Goal: Register for event/course

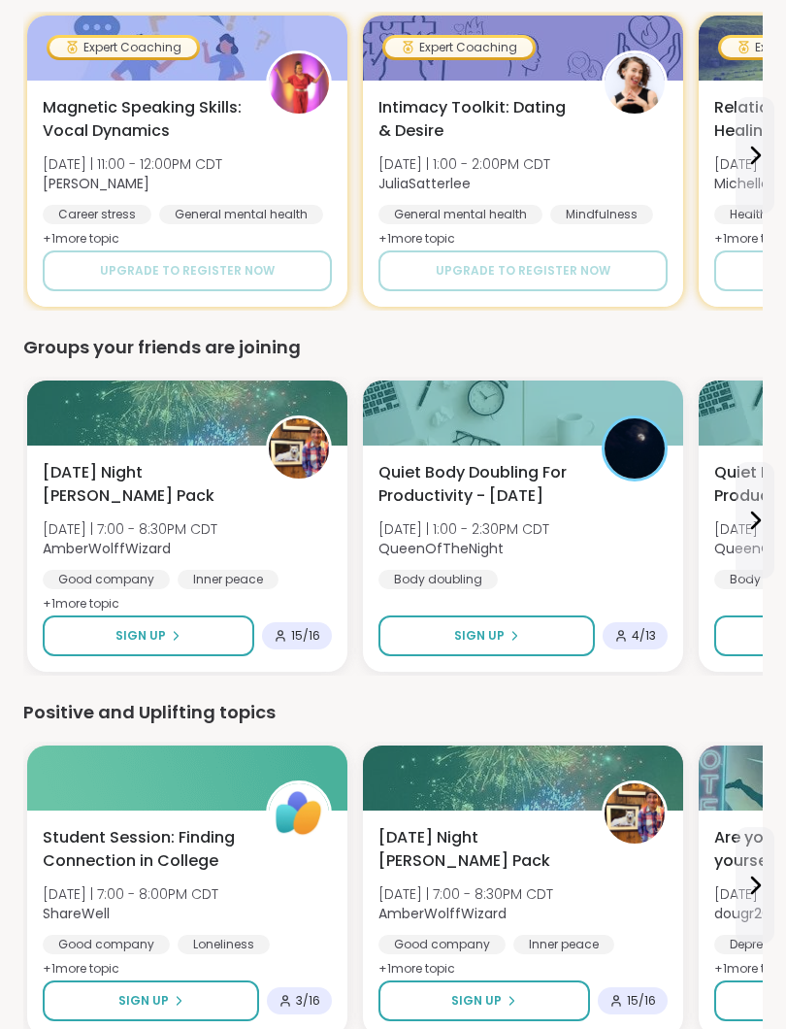
click at [310, 629] on span "15 / 16" at bounding box center [305, 636] width 29 height 16
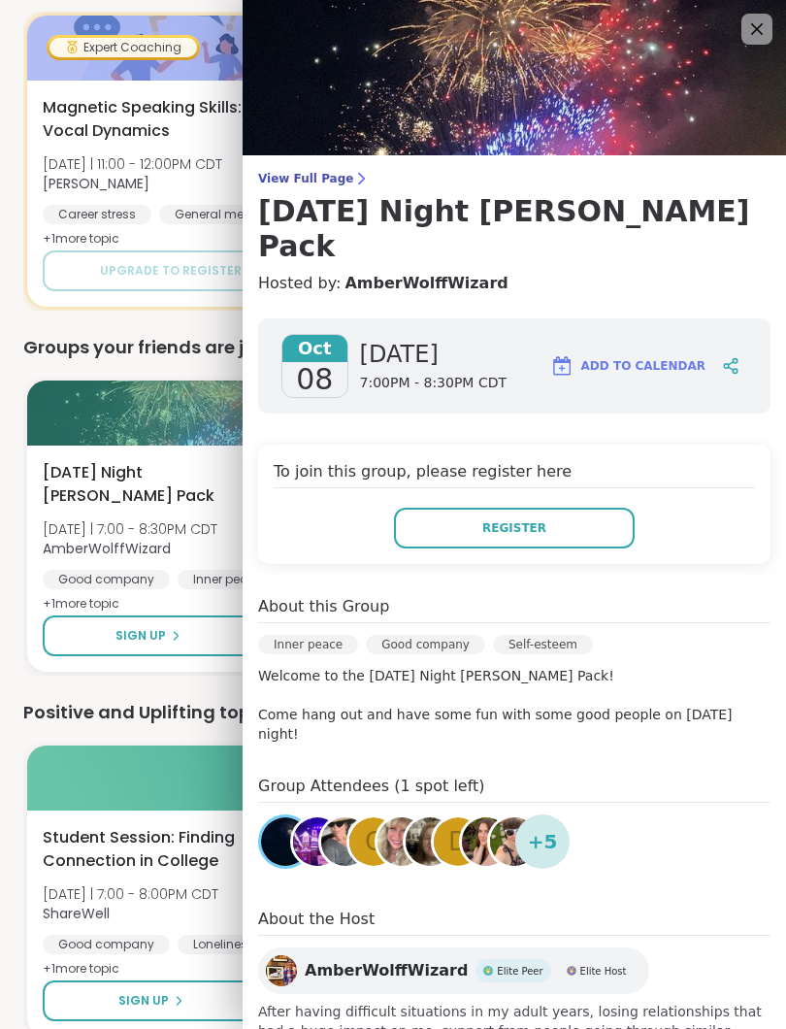
click at [753, 20] on icon at bounding box center [756, 28] width 23 height 23
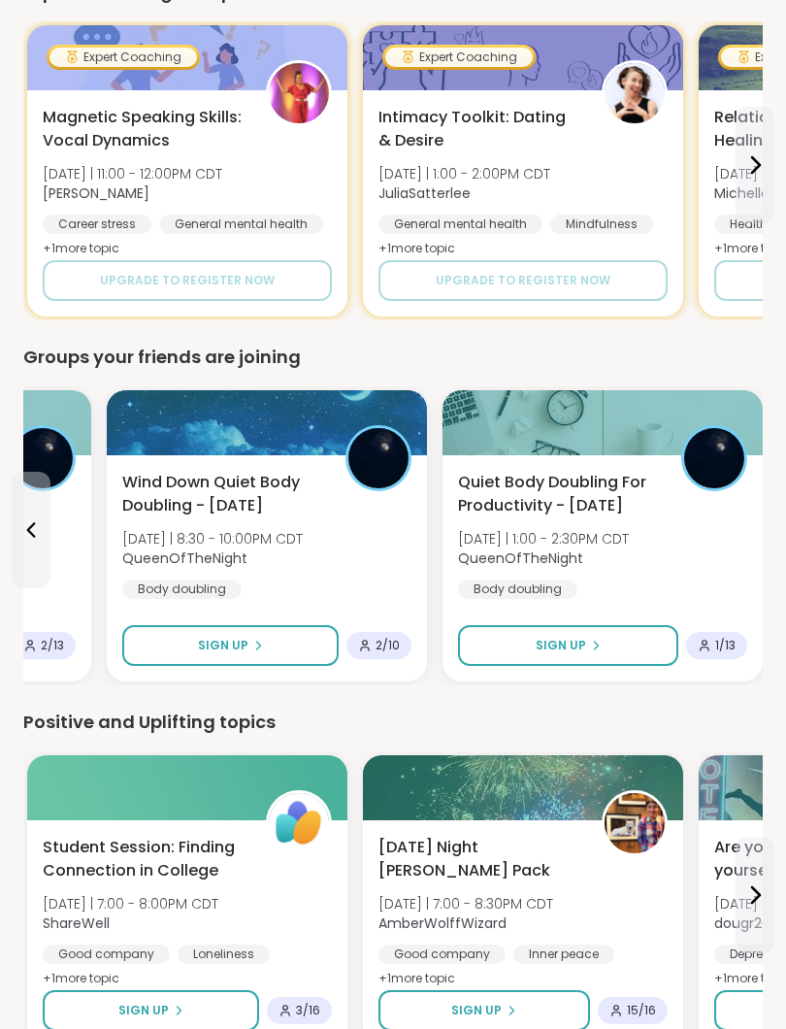
scroll to position [1502, 0]
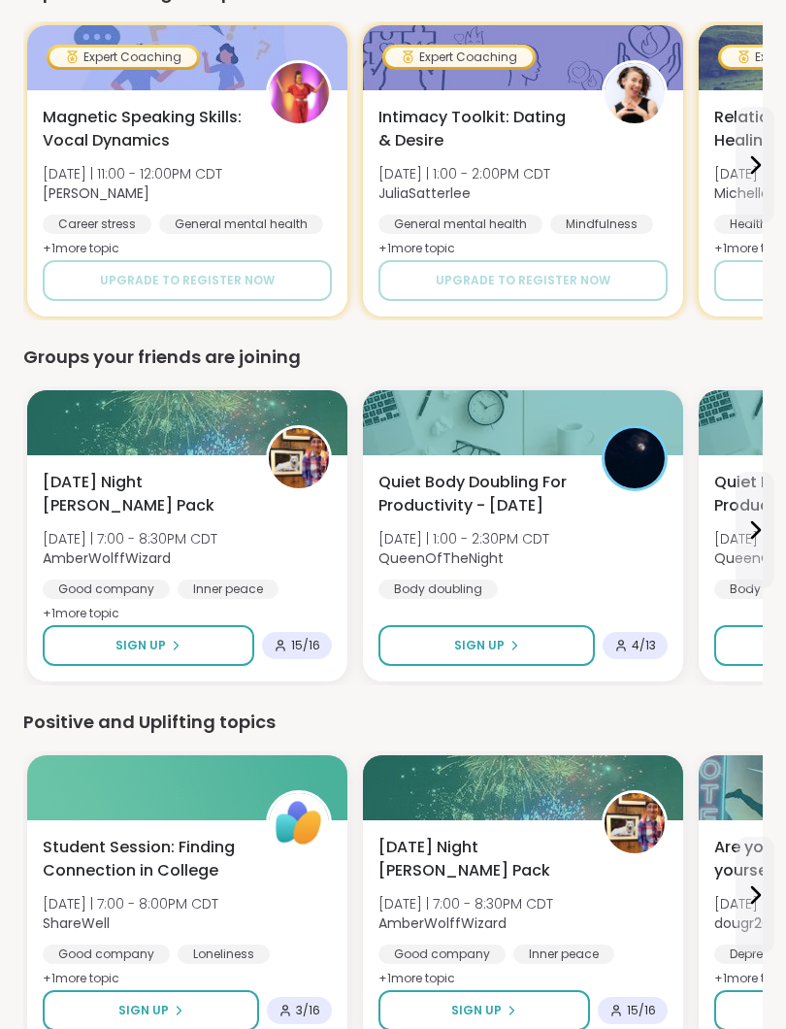
click at [319, 644] on span "15 / 16" at bounding box center [305, 646] width 29 height 16
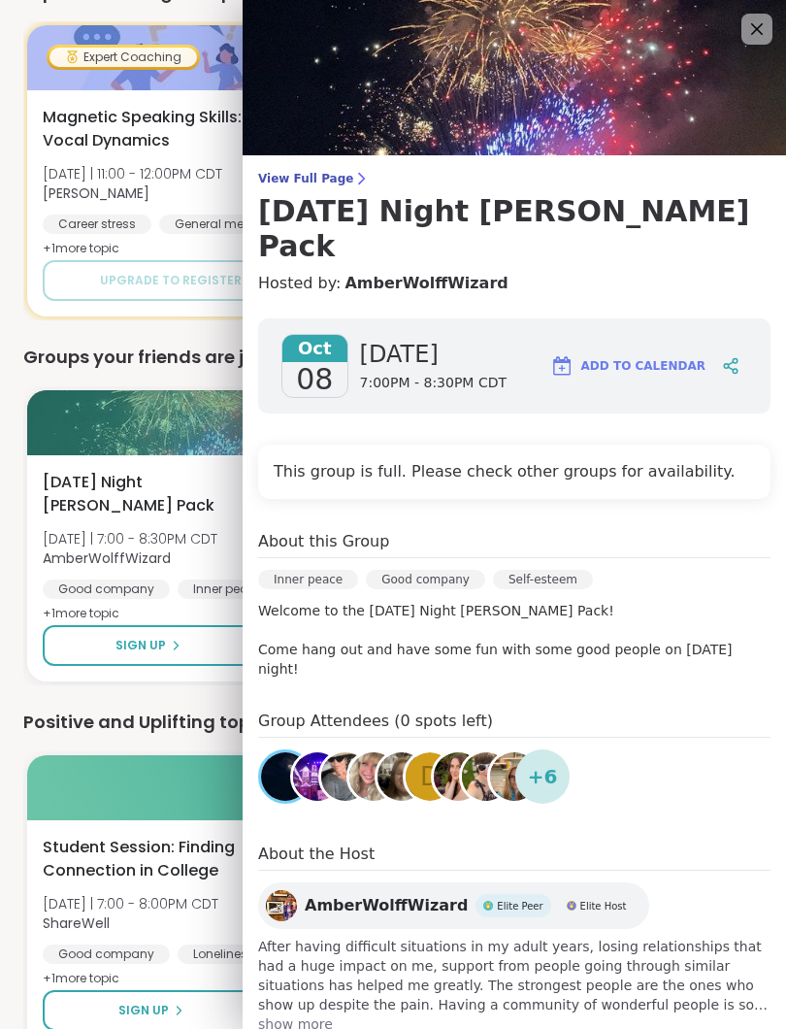
click at [555, 762] on span "+ 6" at bounding box center [543, 776] width 30 height 29
click at [557, 749] on div "+ 6" at bounding box center [542, 776] width 54 height 54
click at [552, 762] on span "+ 6" at bounding box center [543, 776] width 30 height 29
click at [774, 22] on img at bounding box center [515, 77] width 544 height 155
click at [776, 49] on img at bounding box center [515, 77] width 544 height 155
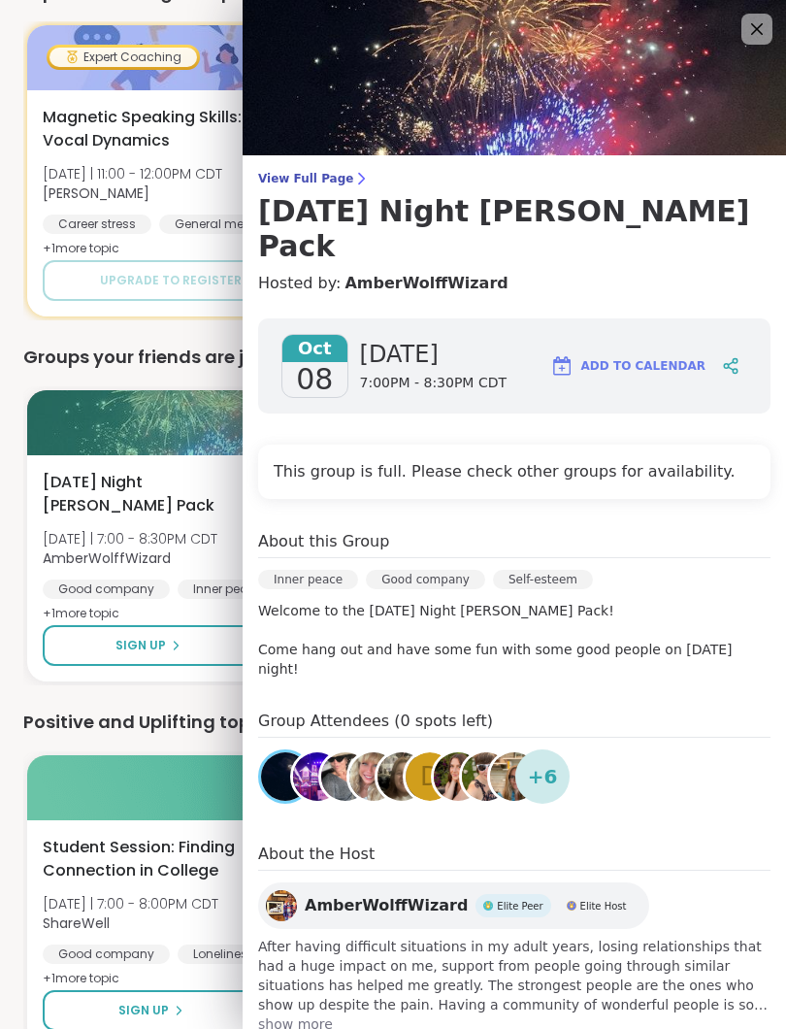
click at [779, 30] on img at bounding box center [515, 77] width 544 height 155
click at [766, 29] on icon at bounding box center [756, 28] width 23 height 23
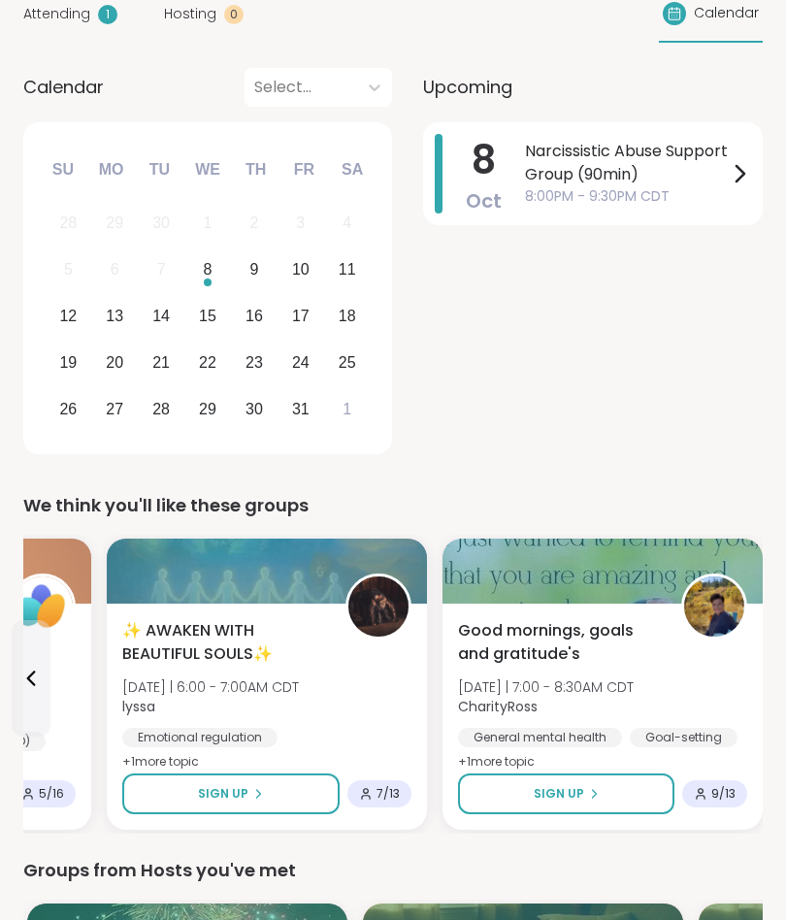
scroll to position [0, 0]
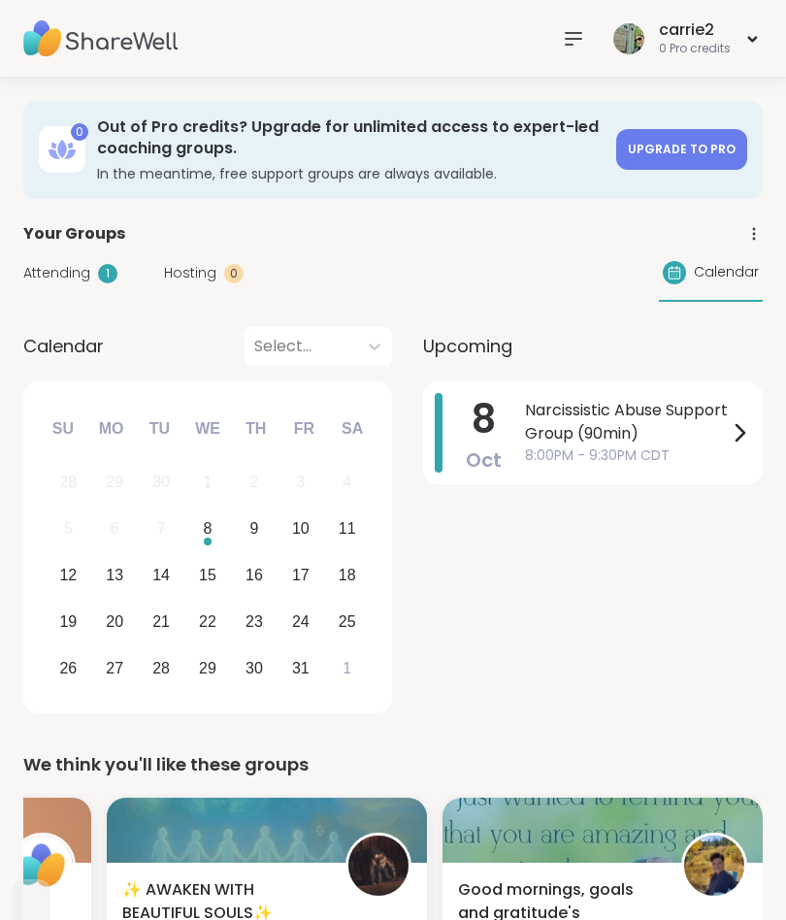
click at [755, 37] on icon at bounding box center [752, 39] width 7 height 4
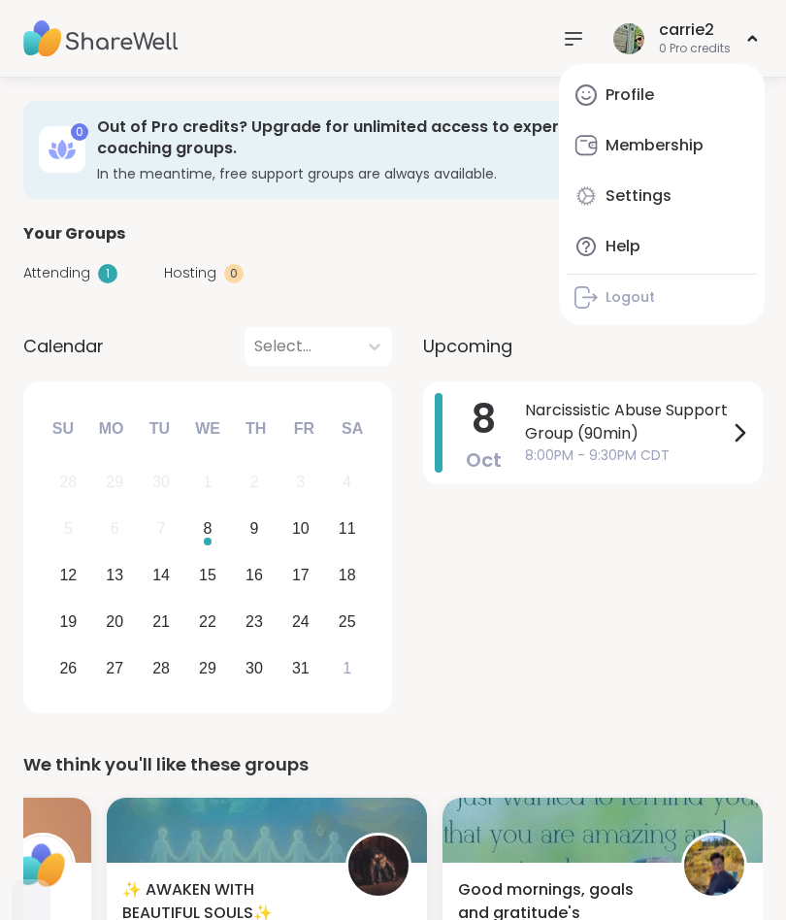
click at [723, 578] on div "[DATE] Narcissistic Abuse Support Group (90min) 8:00PM - 9:30PM CDT" at bounding box center [593, 550] width 340 height 339
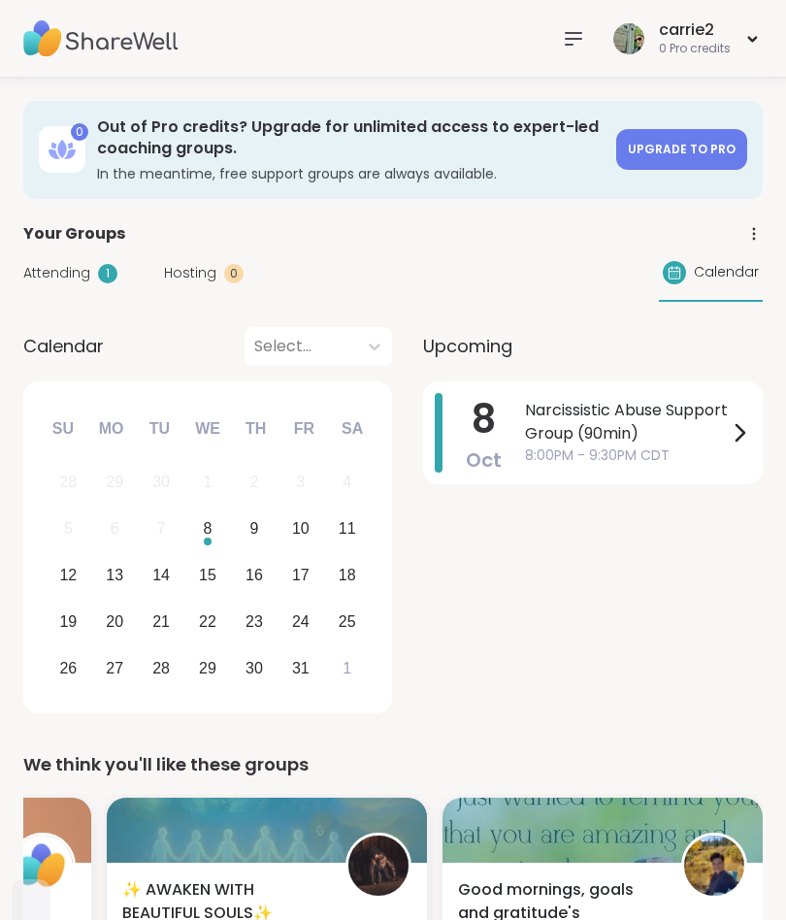
click at [582, 47] on icon at bounding box center [573, 38] width 23 height 23
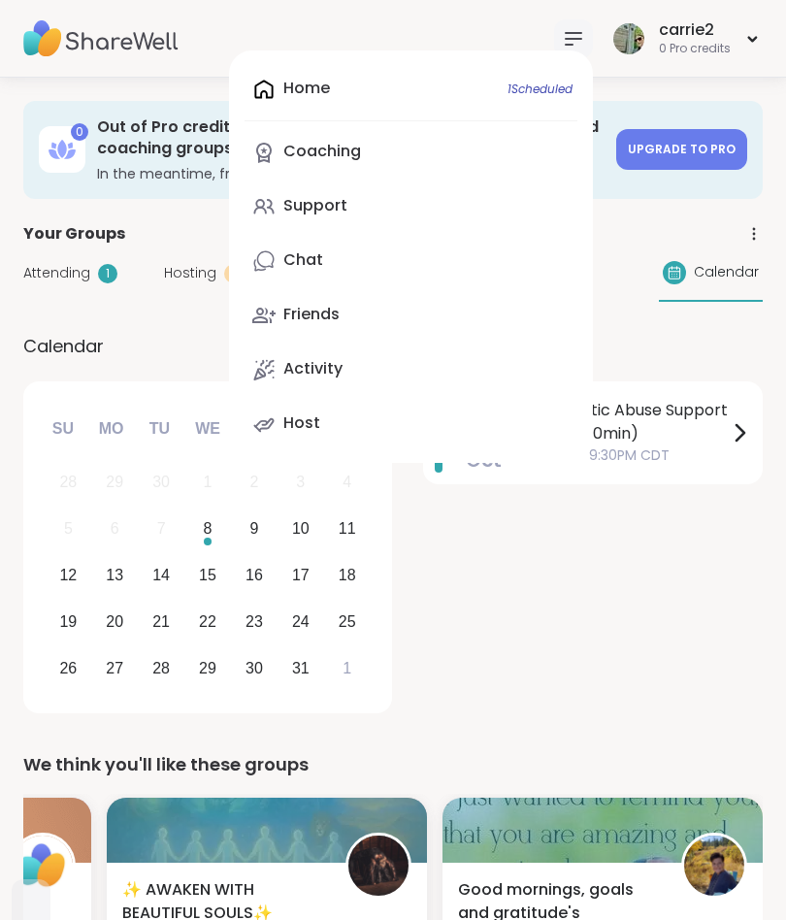
click at [364, 327] on link "Friends" at bounding box center [411, 315] width 333 height 47
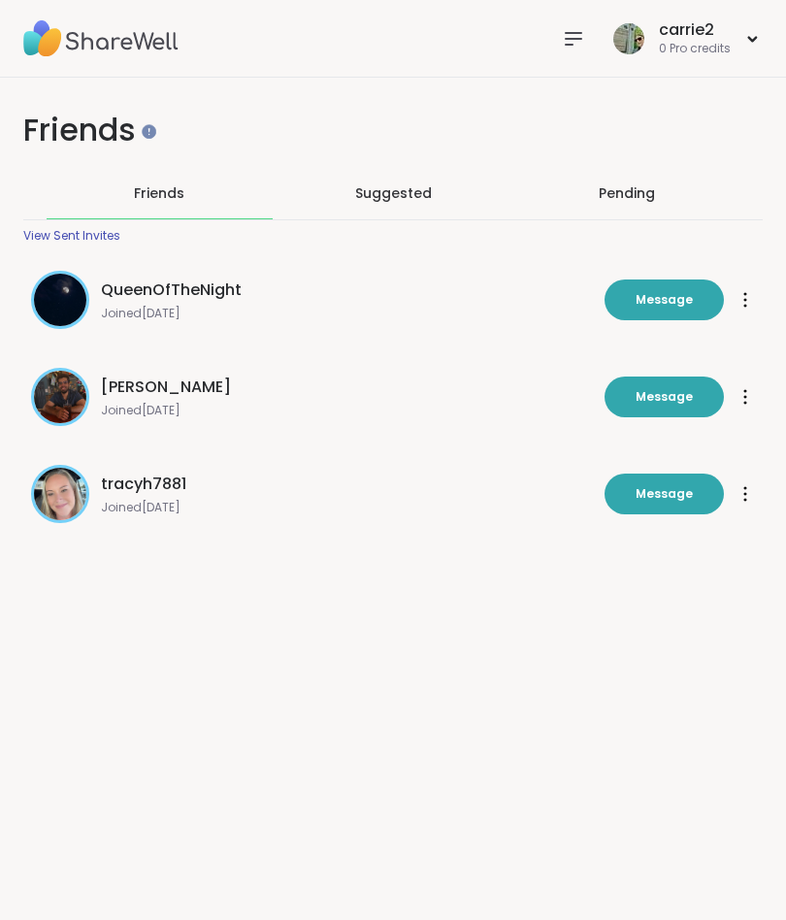
click at [197, 404] on span "Joined [DATE]" at bounding box center [347, 411] width 492 height 16
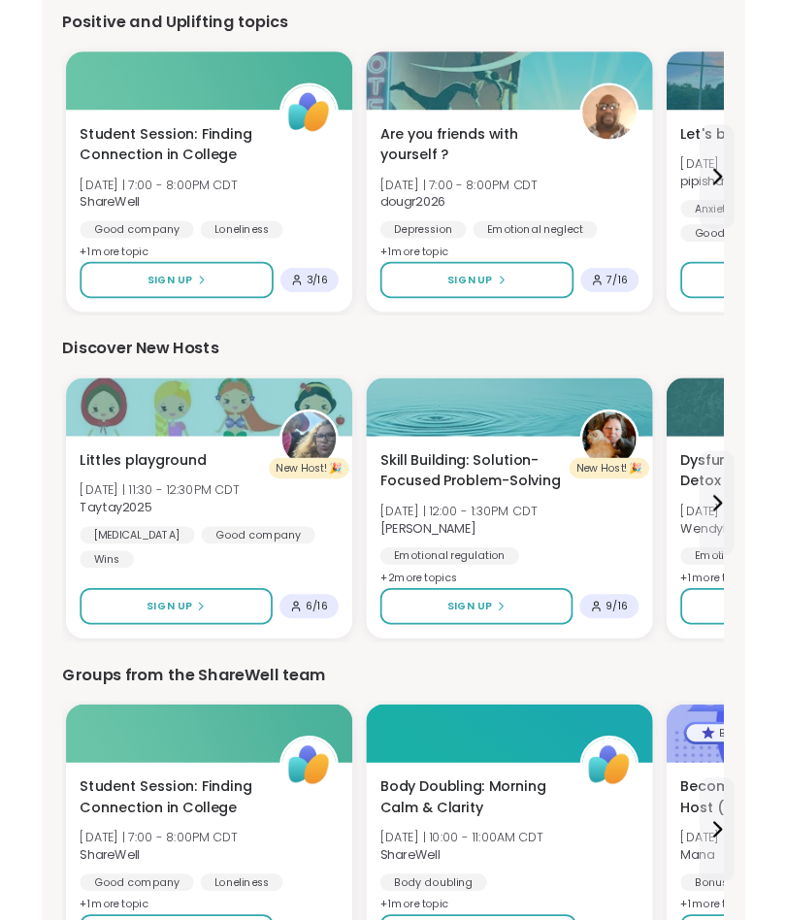
scroll to position [2445, 0]
